Goal: Download file/media

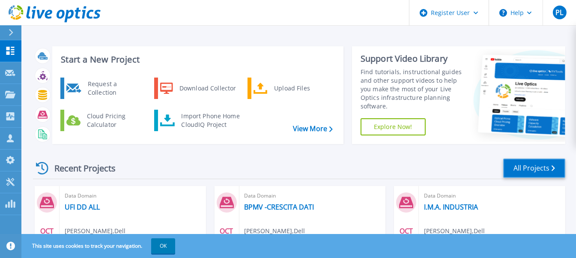
click at [539, 166] on link "All Projects" at bounding box center [534, 167] width 62 height 19
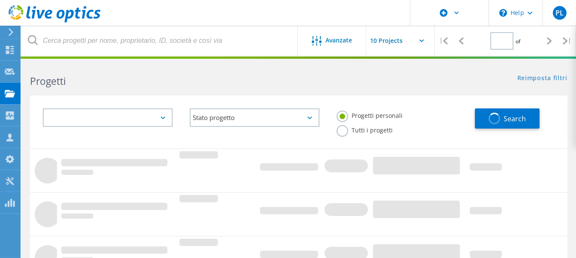
type input "1"
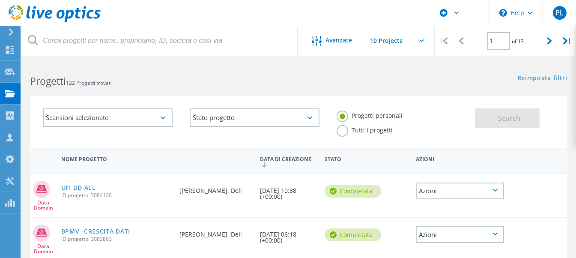
click at [491, 187] on div "Azioni" at bounding box center [460, 190] width 88 height 17
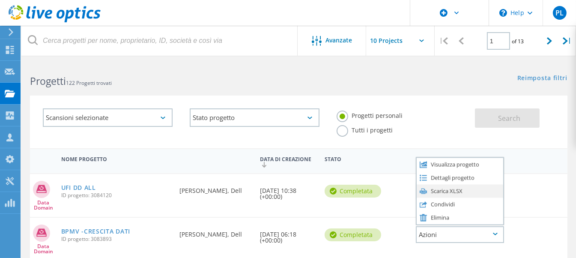
click at [450, 188] on div "Scarica XLSX" at bounding box center [460, 190] width 86 height 13
